Goal: Information Seeking & Learning: Learn about a topic

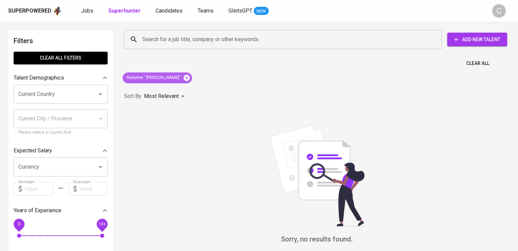
click at [190, 75] on icon at bounding box center [186, 78] width 6 height 6
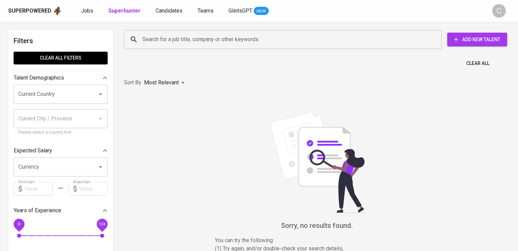
click at [215, 42] on input "Search for a job title, company or other keywords" at bounding box center [285, 39] width 288 height 13
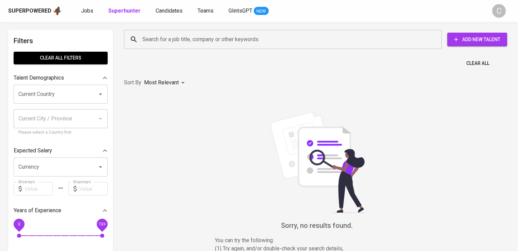
click at [215, 42] on input "Search for a job title, company or other keywords" at bounding box center [285, 39] width 288 height 13
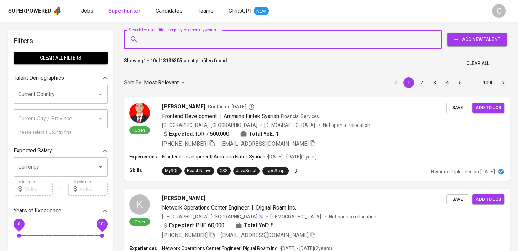
click at [215, 42] on input "Search for a job title, company or other keywords" at bounding box center [285, 39] width 288 height 13
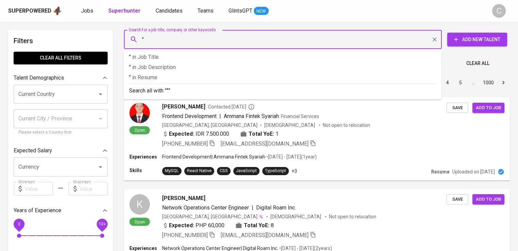
paste input "[PERSON_NAME]"
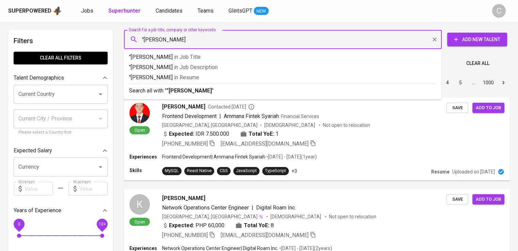
type input ""[PERSON_NAME]""
click at [208, 81] on p ""[PERSON_NAME]" in Resume" at bounding box center [282, 77] width 307 height 8
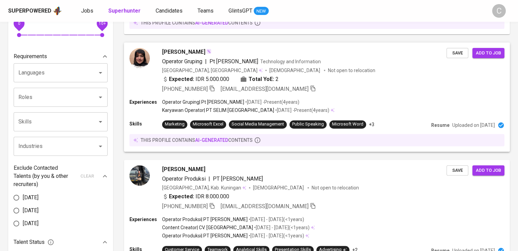
scroll to position [200, 0]
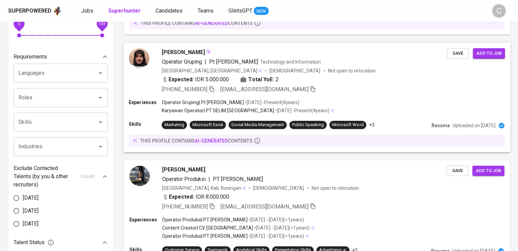
click at [331, 60] on div "Operator Gruping | Pt [PERSON_NAME] Technology and Information" at bounding box center [304, 62] width 285 height 8
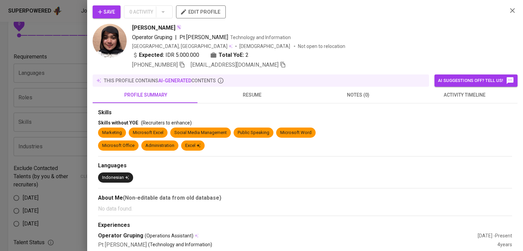
click at [432, 38] on div "Operator Gruping | Pt [PERSON_NAME] Technology and Information" at bounding box center [317, 37] width 370 height 8
click at [183, 66] on icon "button" at bounding box center [182, 65] width 6 height 6
click at [510, 10] on icon "button" at bounding box center [512, 10] width 5 height 5
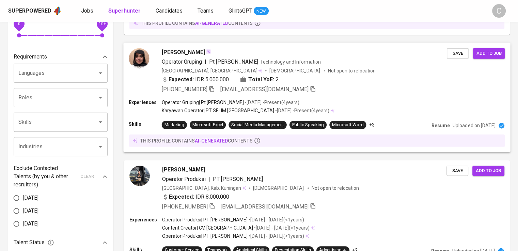
scroll to position [0, 0]
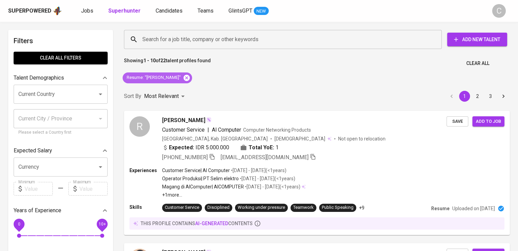
click at [183, 77] on icon at bounding box center [186, 78] width 6 height 6
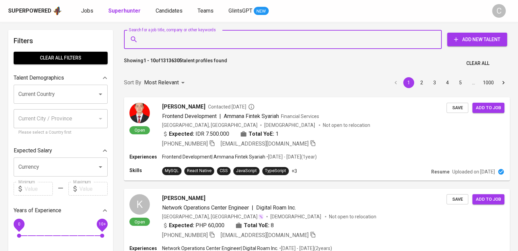
click at [226, 35] on input "Search for a job title, company or other keywords" at bounding box center [285, 39] width 288 height 13
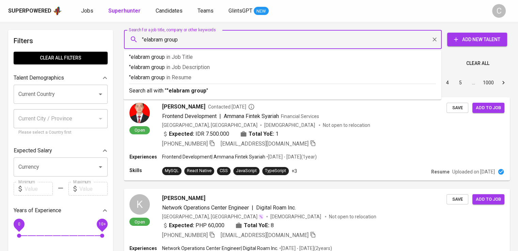
type input ""elabram group""
click at [225, 80] on p ""elabram group" in [GEOGRAPHIC_DATA]" at bounding box center [282, 77] width 307 height 8
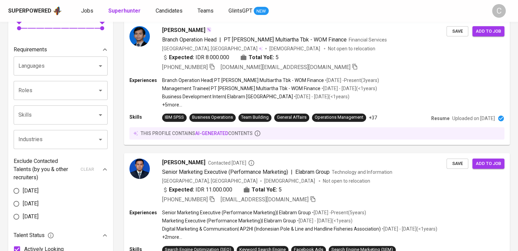
scroll to position [309, 0]
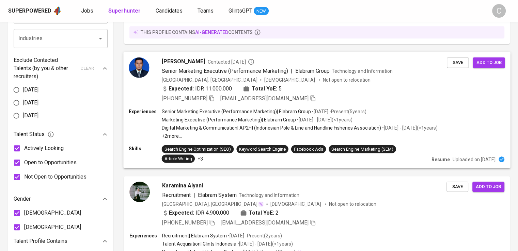
click at [307, 126] on p "Digital Marketing & Communication | AP2HI (Indonesian Pole & Line and Handline …" at bounding box center [271, 128] width 219 height 7
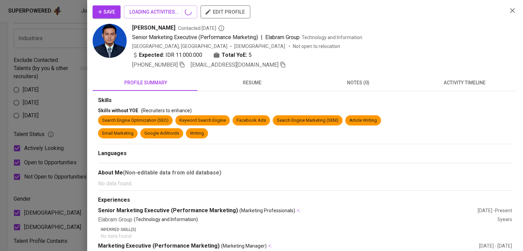
click at [510, 8] on icon "button" at bounding box center [512, 10] width 8 height 8
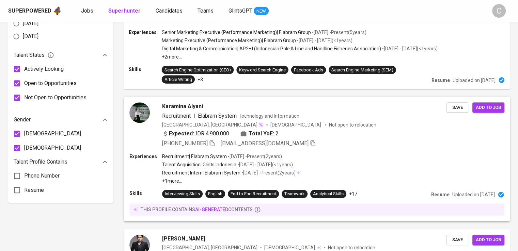
scroll to position [386, 0]
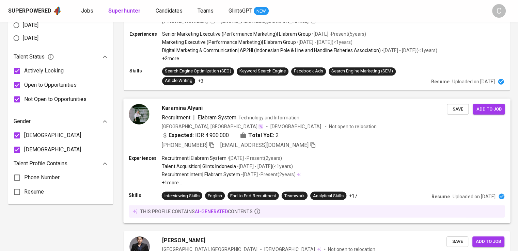
click at [201, 158] on p "Recruitment | Elabram System" at bounding box center [194, 158] width 65 height 7
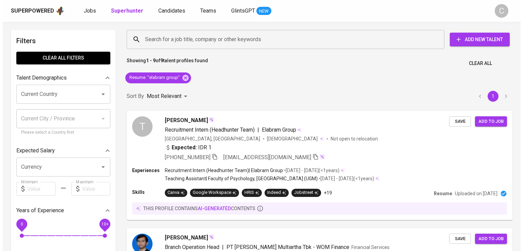
scroll to position [386, 0]
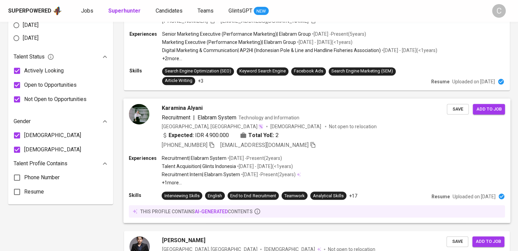
click at [263, 109] on div "Karamina Alyani" at bounding box center [304, 108] width 285 height 8
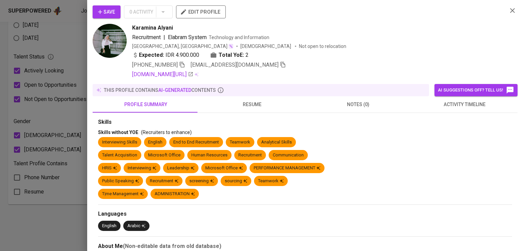
click at [400, 29] on div "Karamina Alyani" at bounding box center [317, 28] width 370 height 8
click at [184, 65] on icon "button" at bounding box center [182, 65] width 6 height 6
